Goal: Contribute content

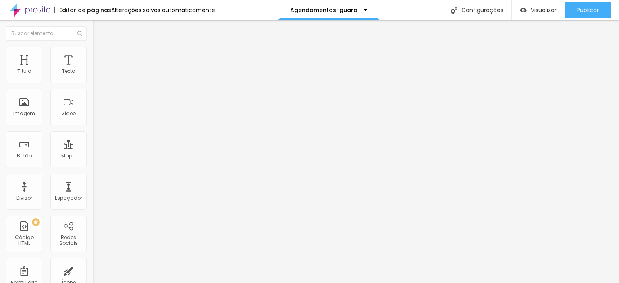
drag, startPoint x: 68, startPoint y: 90, endPoint x: 86, endPoint y: 92, distance: 18.6
click at [93, 70] on div "161 caracteres 1 < iframe title = 'Tela Agendamento' src = 'https://minhaagenda…" at bounding box center [139, 65] width 93 height 10
drag, startPoint x: 58, startPoint y: 92, endPoint x: 29, endPoint y: 104, distance: 31.8
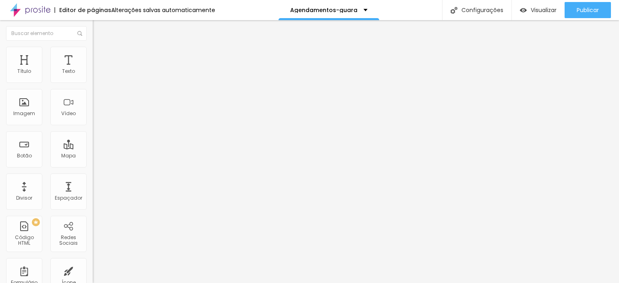
click at [93, 69] on img at bounding box center [95, 66] width 5 height 5
drag, startPoint x: 266, startPoint y: 41, endPoint x: 372, endPoint y: 44, distance: 106.0
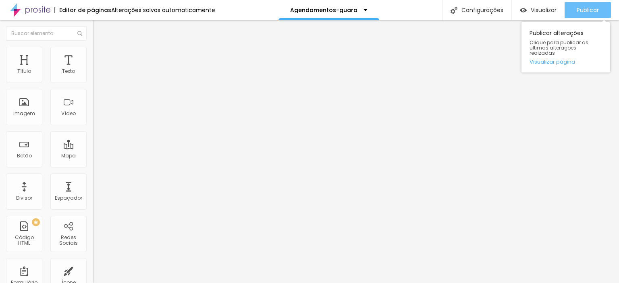
click at [588, 9] on span "Publicar" at bounding box center [588, 10] width 22 height 6
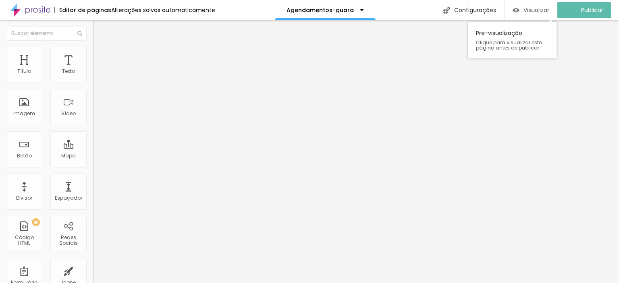
click at [535, 11] on span "Visualizar" at bounding box center [536, 10] width 26 height 6
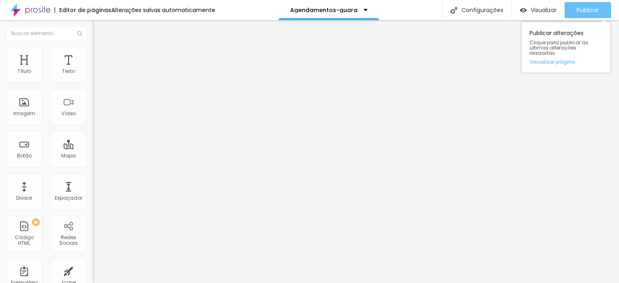
click at [585, 11] on span "Publicar" at bounding box center [588, 10] width 22 height 6
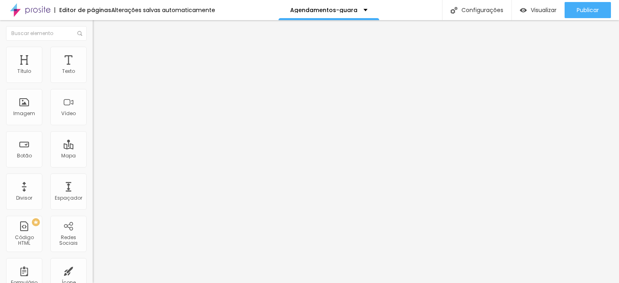
click at [93, 69] on img at bounding box center [95, 66] width 5 height 5
drag, startPoint x: 321, startPoint y: 79, endPoint x: 536, endPoint y: 64, distance: 216.1
paste textarea
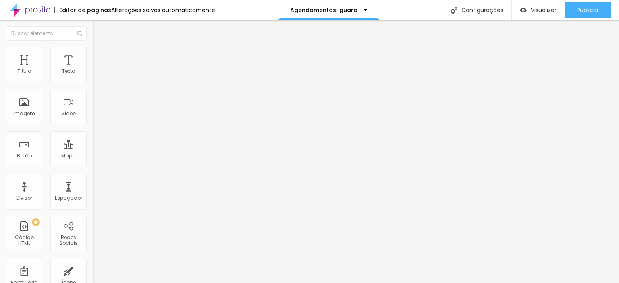
scroll to position [0, 125]
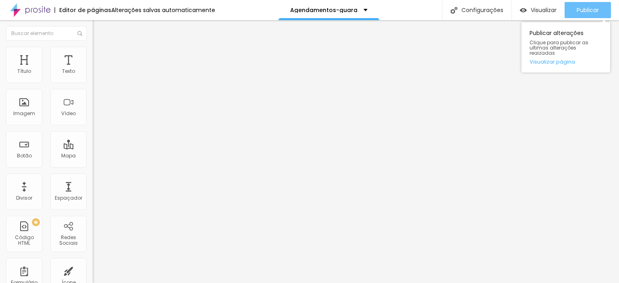
click at [588, 8] on span "Publicar" at bounding box center [588, 10] width 22 height 6
click at [579, 15] on div "Publicar" at bounding box center [588, 10] width 22 height 16
